Goal: Task Accomplishment & Management: Complete application form

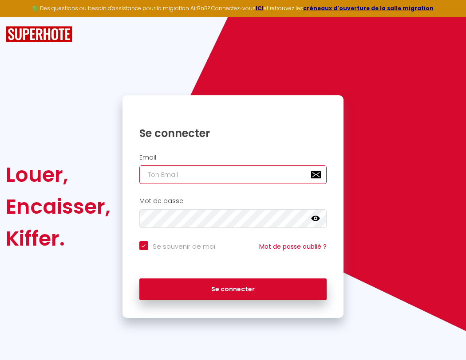
type input "l"
checkbox input "true"
type input "le"
checkbox input "true"
type input "les"
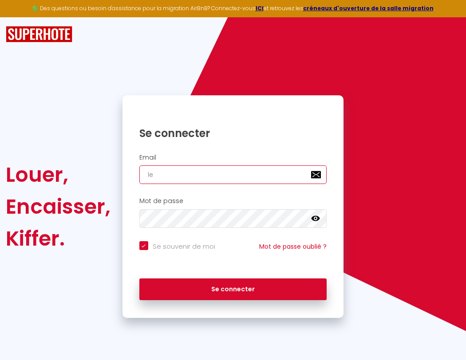
checkbox input "true"
type input "lesp"
checkbox input "true"
type input "lespa"
checkbox input "true"
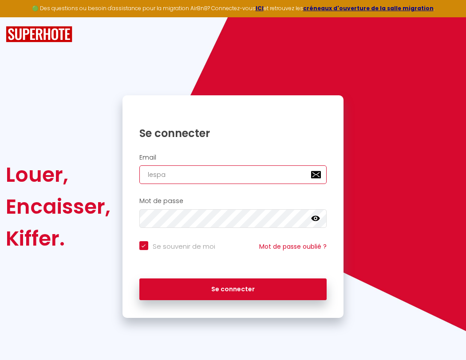
type input "lespac"
checkbox input "true"
type input "lespace"
checkbox input "true"
type input "l"
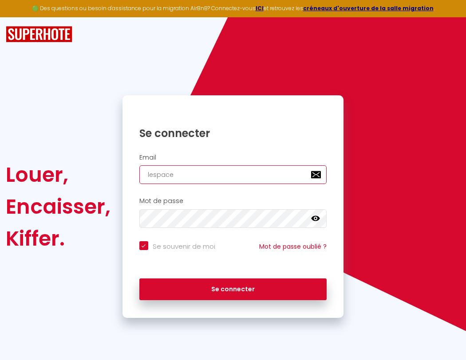
checkbox input "true"
type input "le"
checkbox input "true"
type input "lespacede"
checkbox input "true"
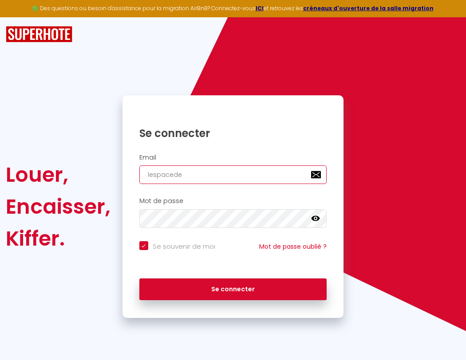
type input "lespacedet"
checkbox input "true"
type input "lespacedete"
checkbox input "true"
type input "lespacedeten"
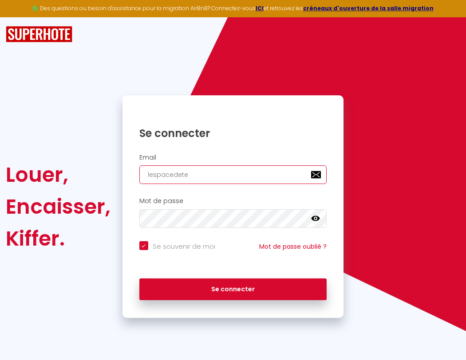
checkbox input "true"
type input "lespacedetent"
checkbox input "true"
type input "lespacedetente"
checkbox input "true"
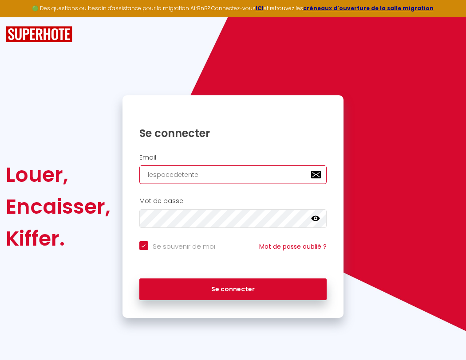
type input "l"
checkbox input "true"
type input "le"
checkbox input "true"
type input "les"
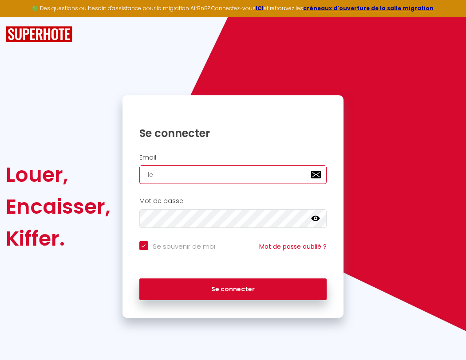
checkbox input "true"
type input "lesp"
checkbox input "true"
type input "lespa"
checkbox input "true"
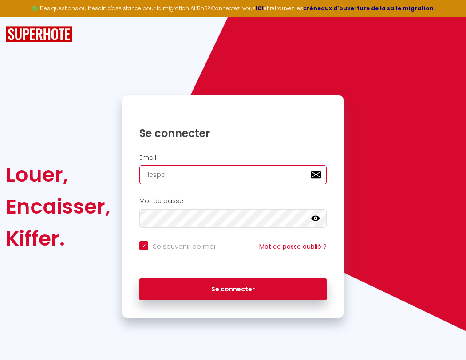
type input "lespacedeten"
checkbox input "true"
type input "lespac"
checkbox input "true"
type input "lespacedetent"
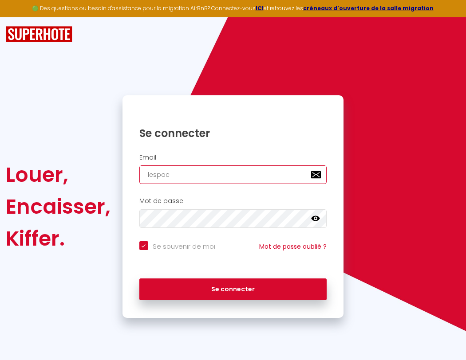
checkbox input "true"
